Goal: Check status

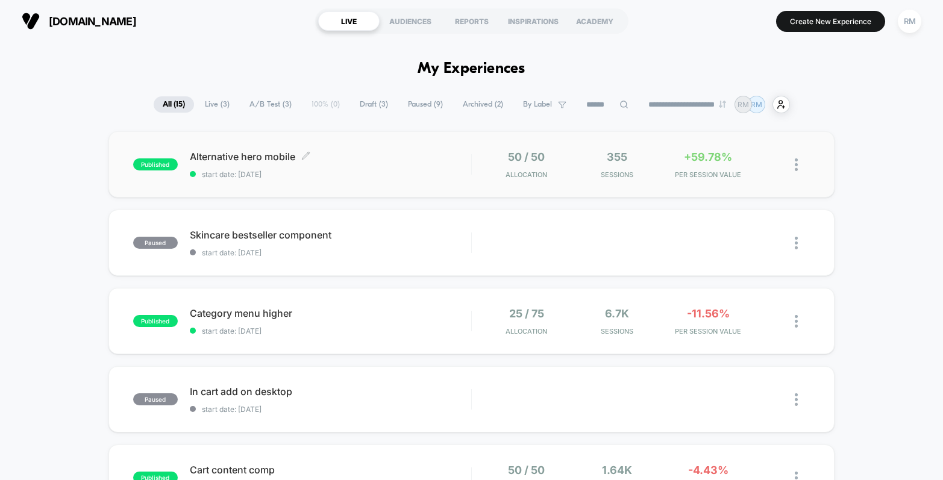
click at [386, 154] on span "Alternative hero mobile Click to edit experience details" at bounding box center [330, 157] width 281 height 12
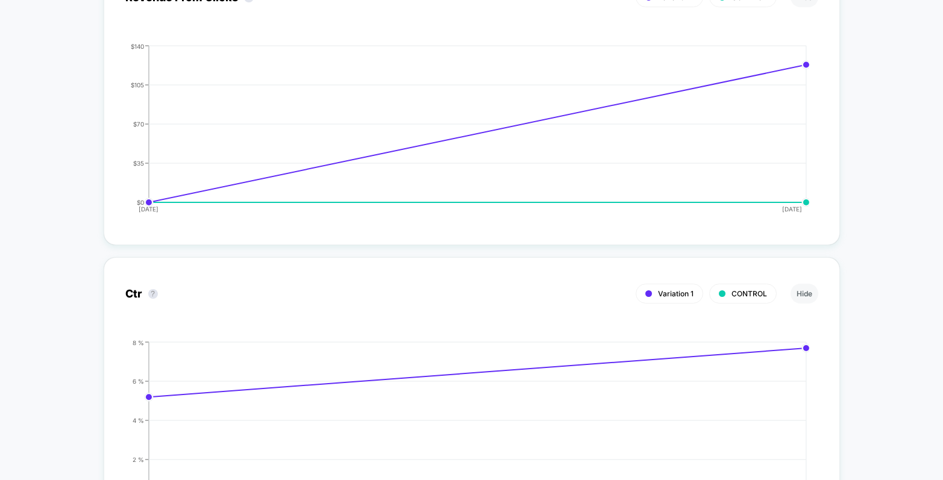
scroll to position [1668, 0]
